Goal: Transaction & Acquisition: Purchase product/service

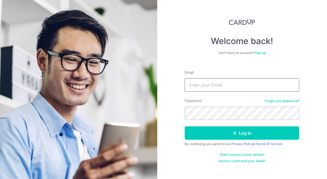
click at [201, 85] on input "Email" at bounding box center [242, 84] width 115 height 13
type input "[EMAIL_ADDRESS][DOMAIN_NAME]"
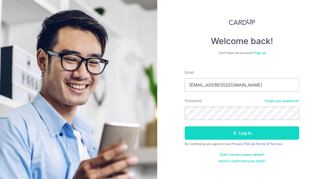
click at [267, 134] on button "Log in" at bounding box center [242, 132] width 115 height 13
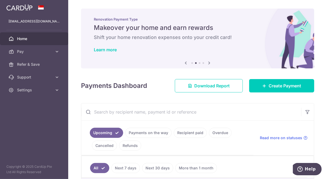
click at [185, 63] on icon at bounding box center [186, 62] width 6 height 7
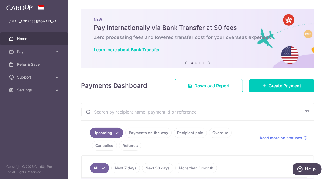
click at [208, 62] on icon at bounding box center [209, 62] width 6 height 7
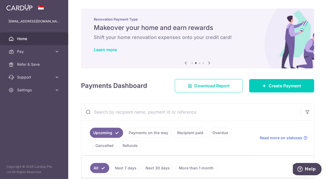
click at [208, 62] on icon at bounding box center [209, 62] width 6 height 7
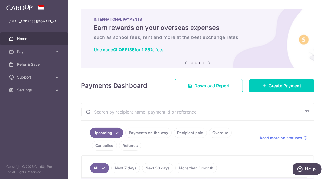
click at [208, 62] on icon at bounding box center [209, 62] width 6 height 7
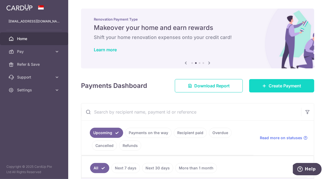
click at [295, 81] on link "Create Payment" at bounding box center [281, 85] width 65 height 13
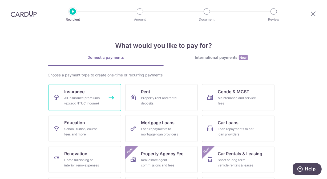
click at [101, 91] on link "Insurance All insurance premiums (except NTUC Income)" at bounding box center [85, 97] width 73 height 27
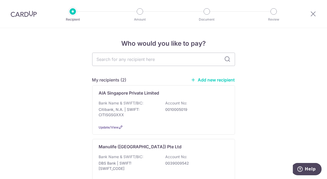
scroll to position [89, 0]
